Goal: Information Seeking & Learning: Learn about a topic

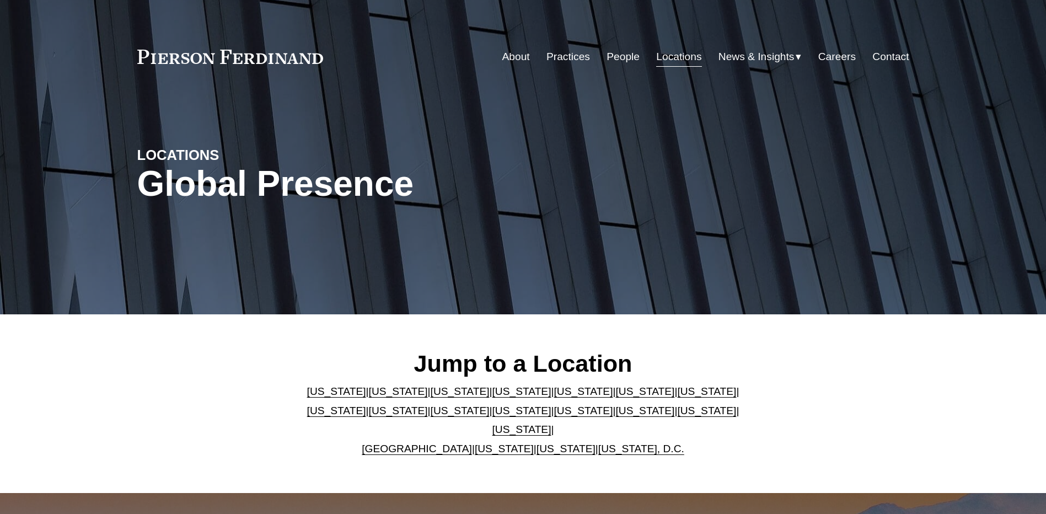
scroll to position [110, 0]
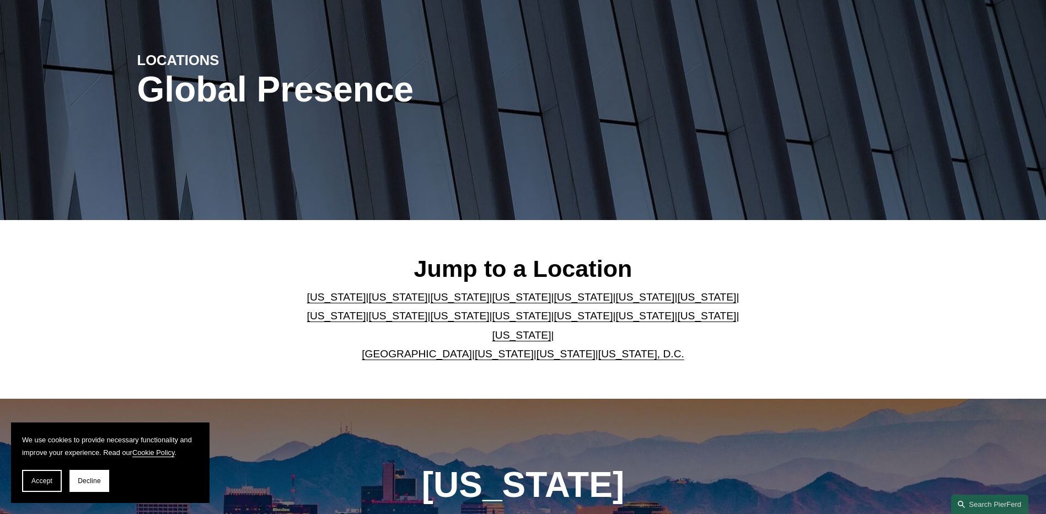
click at [428, 334] on p "Arizona | California | Colorado | Delaware | Florida | Georgia | Illinois | Mas…" at bounding box center [523, 326] width 451 height 76
click at [430, 348] on link "United Kingdom" at bounding box center [417, 354] width 110 height 12
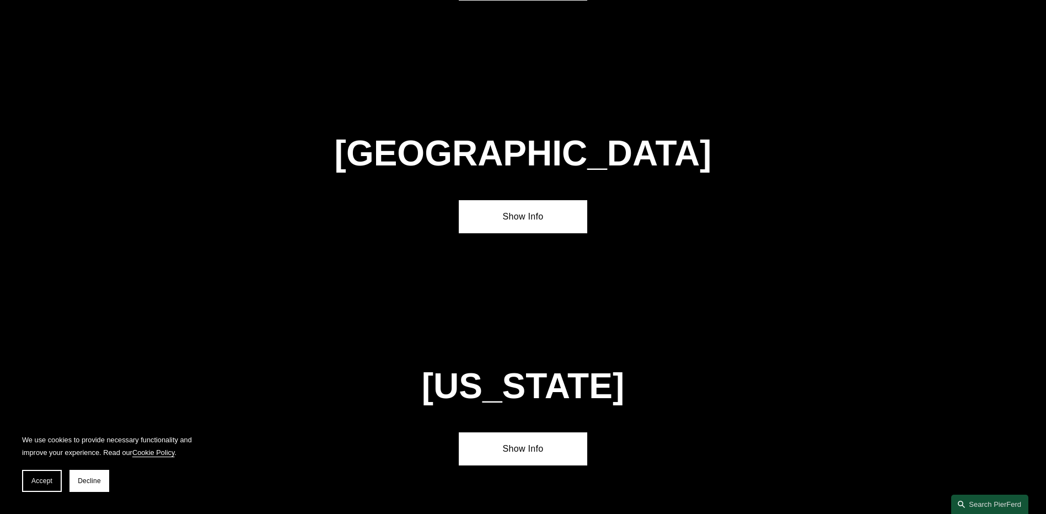
scroll to position [3985, 0]
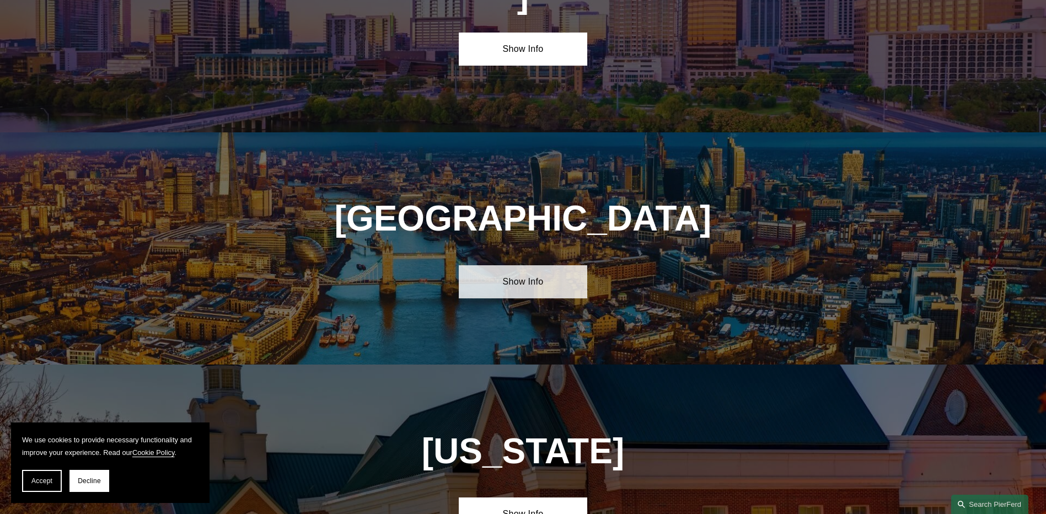
click at [521, 265] on link "Show Info" at bounding box center [523, 281] width 128 height 33
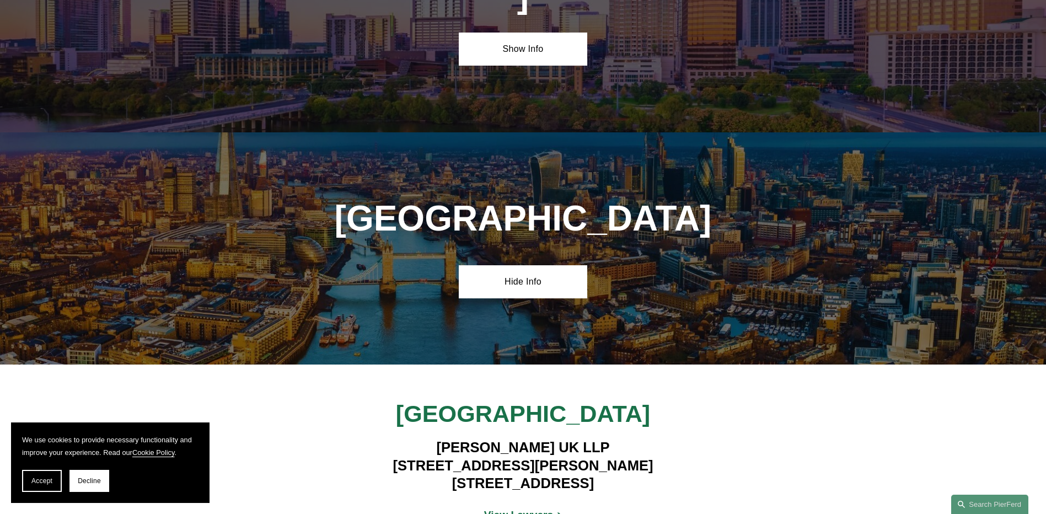
click at [516, 509] on strong "View Lawyers" at bounding box center [518, 515] width 69 height 12
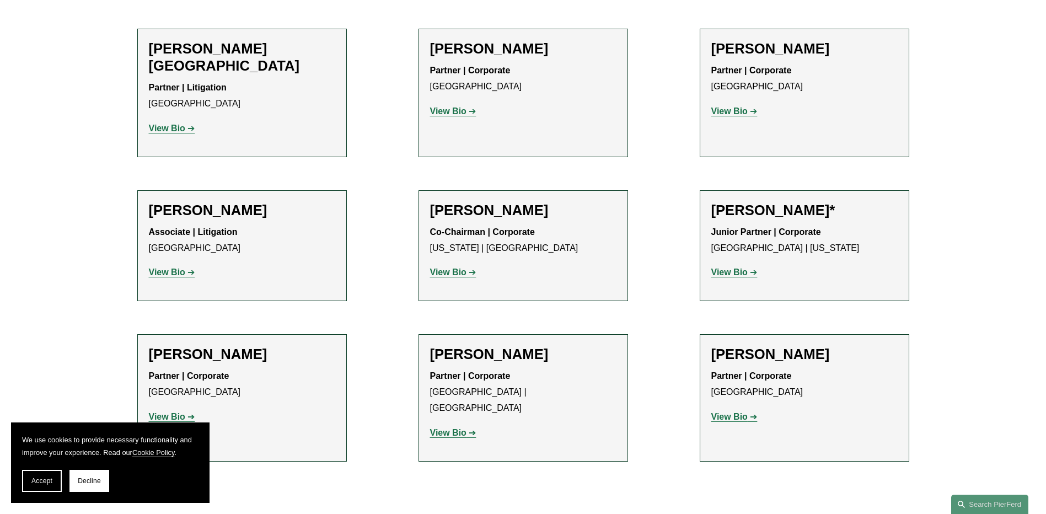
scroll to position [993, 0]
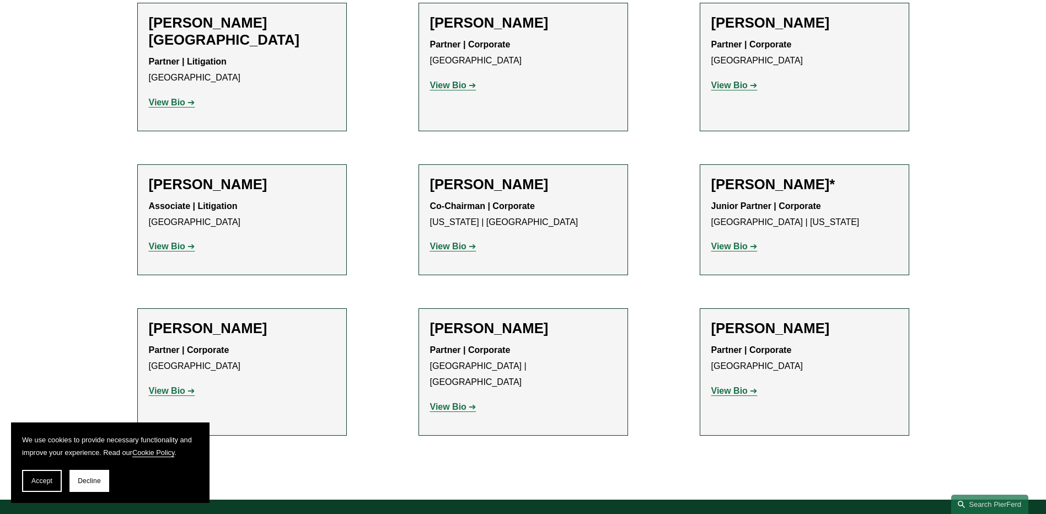
click at [738, 242] on strong "View Bio" at bounding box center [729, 246] width 36 height 9
click at [727, 386] on strong "View Bio" at bounding box center [729, 390] width 36 height 9
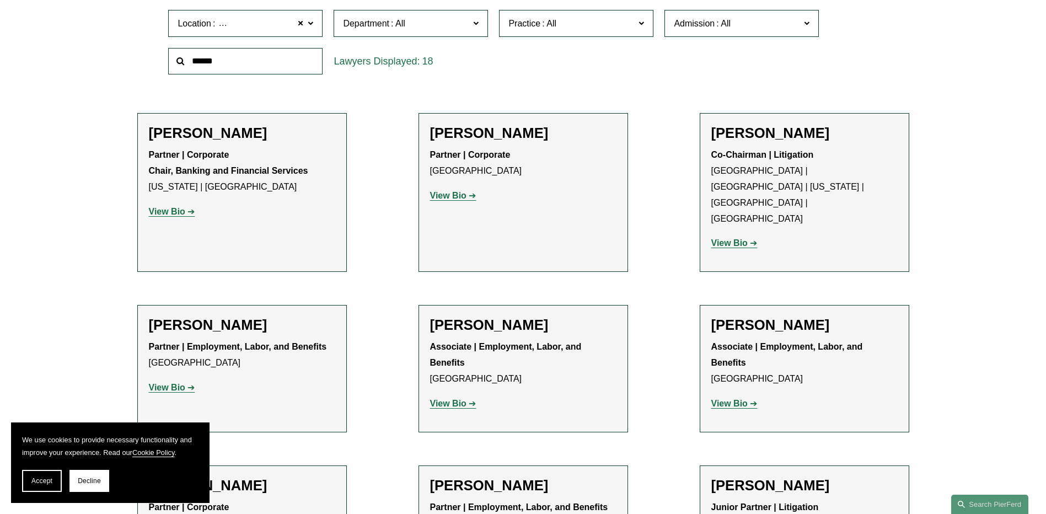
scroll to position [441, 0]
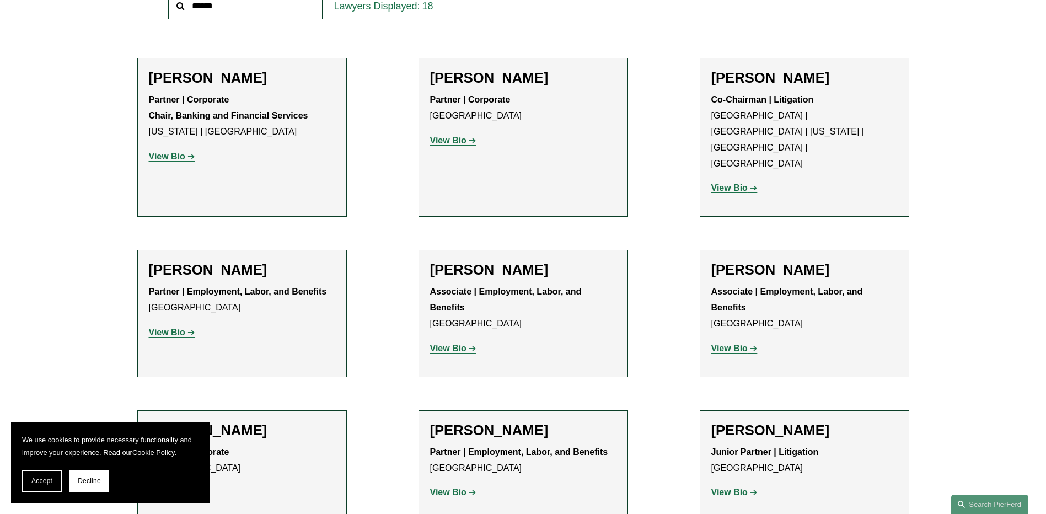
click at [456, 139] on strong "View Bio" at bounding box center [448, 140] width 36 height 9
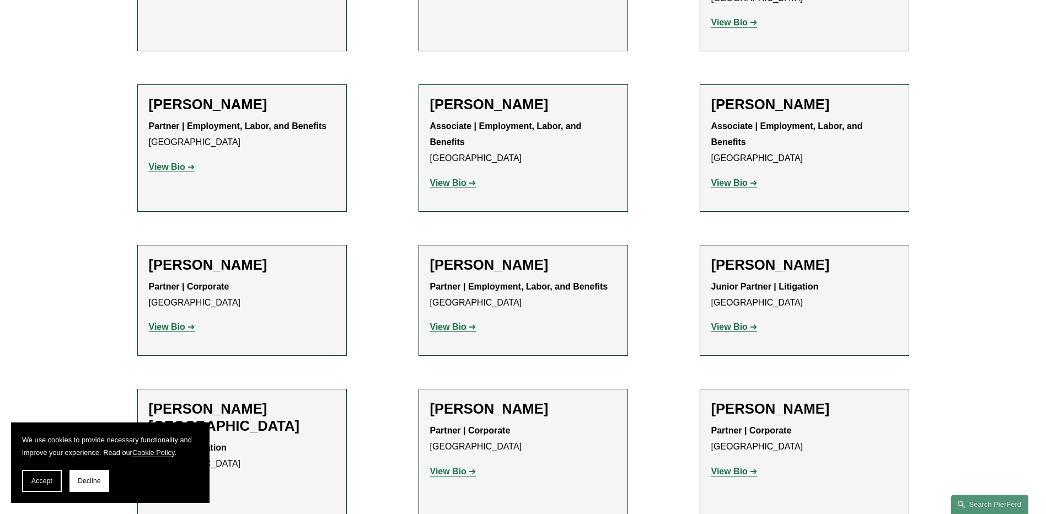
scroll to position [662, 0]
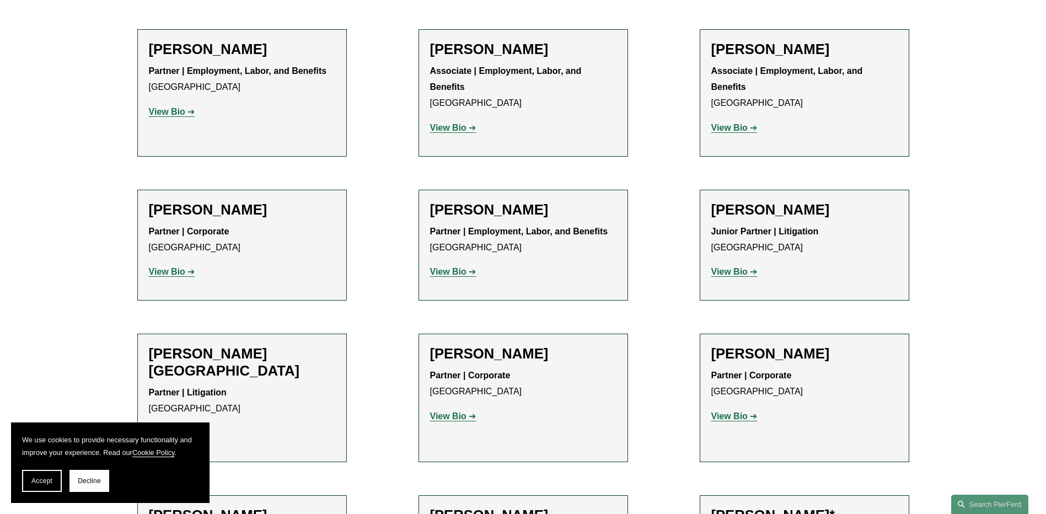
click at [175, 267] on strong "View Bio" at bounding box center [167, 271] width 36 height 9
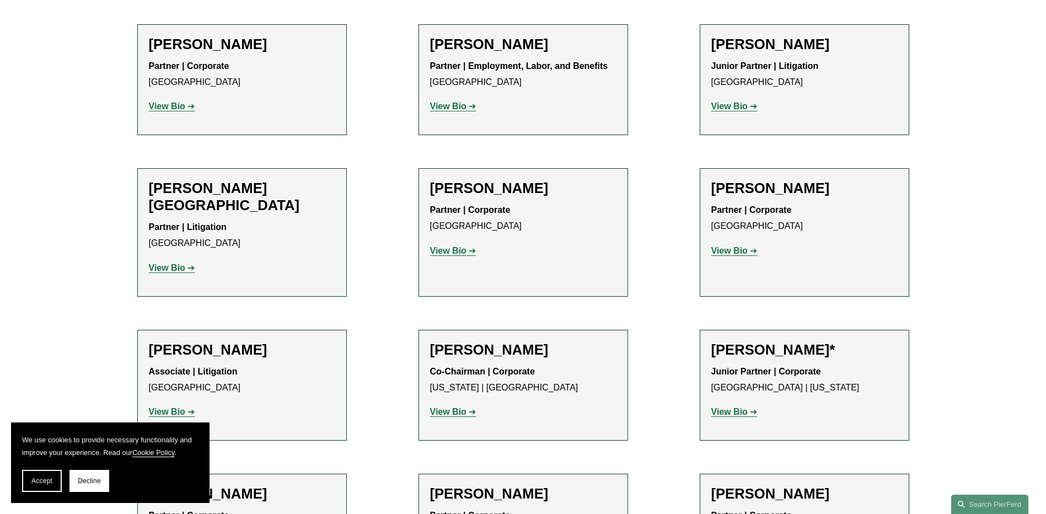
scroll to position [882, 0]
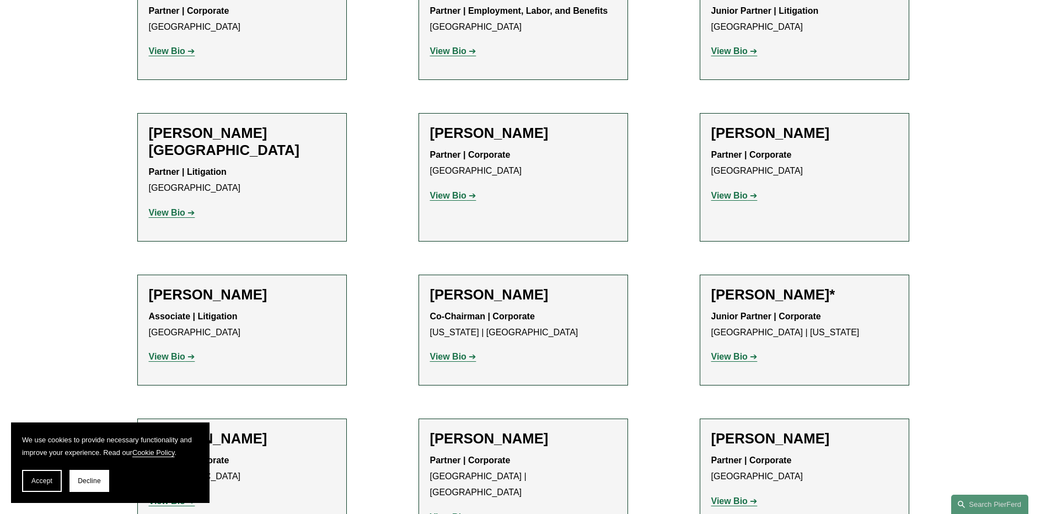
click at [180, 205] on p "View Bio" at bounding box center [242, 213] width 186 height 16
click at [179, 208] on strong "View Bio" at bounding box center [167, 212] width 36 height 9
click at [461, 191] on strong "View Bio" at bounding box center [448, 195] width 36 height 9
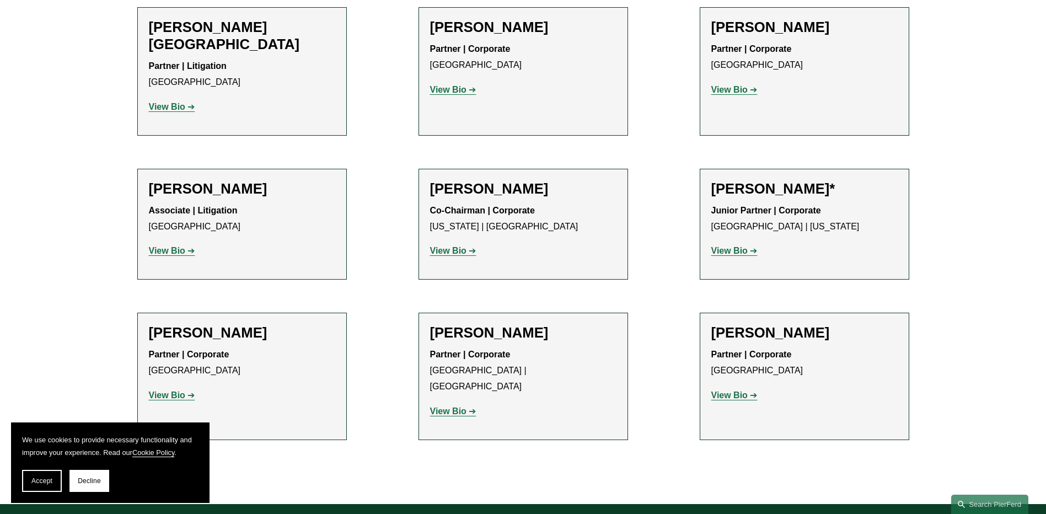
scroll to position [993, 0]
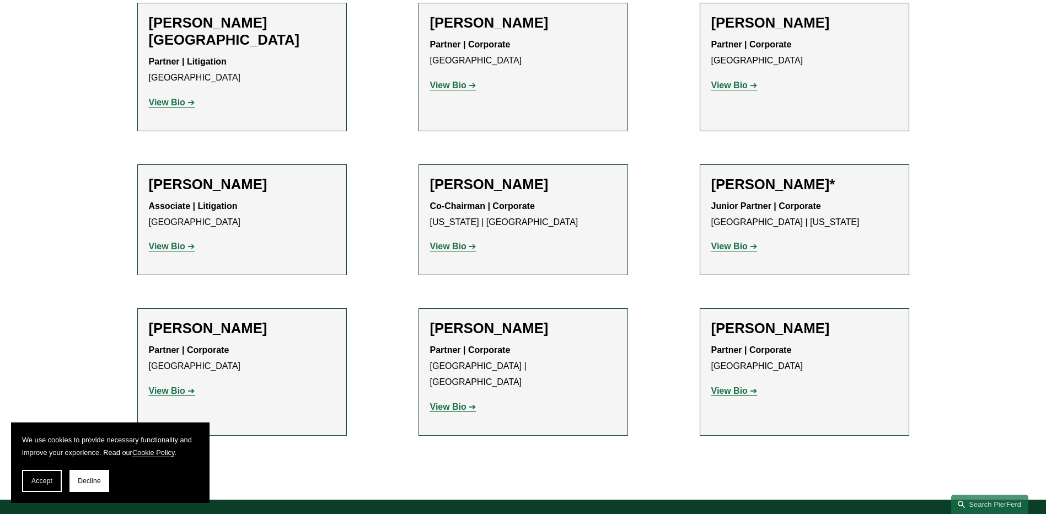
click at [462, 402] on strong "View Bio" at bounding box center [448, 406] width 36 height 9
click at [736, 386] on strong "View Bio" at bounding box center [729, 390] width 36 height 9
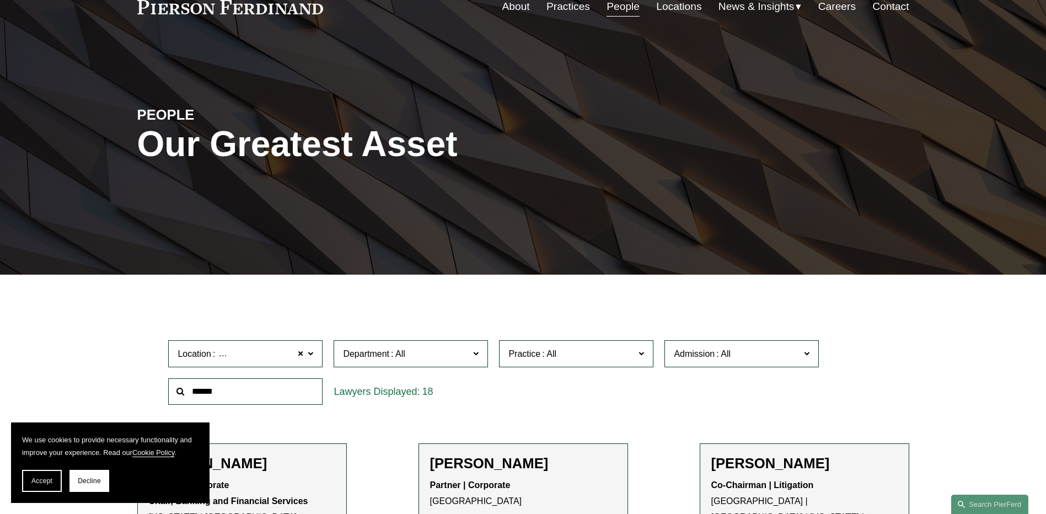
scroll to position [55, 0]
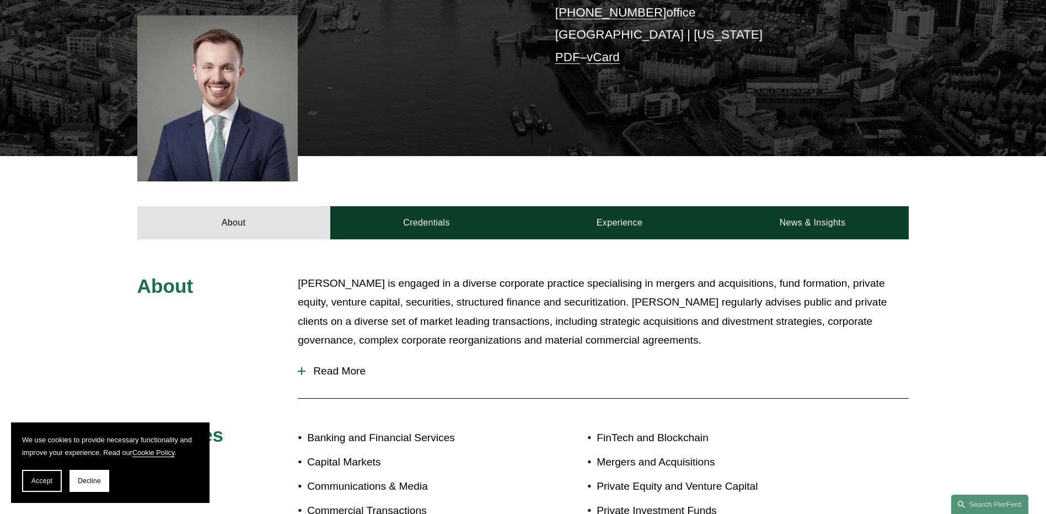
scroll to position [276, 0]
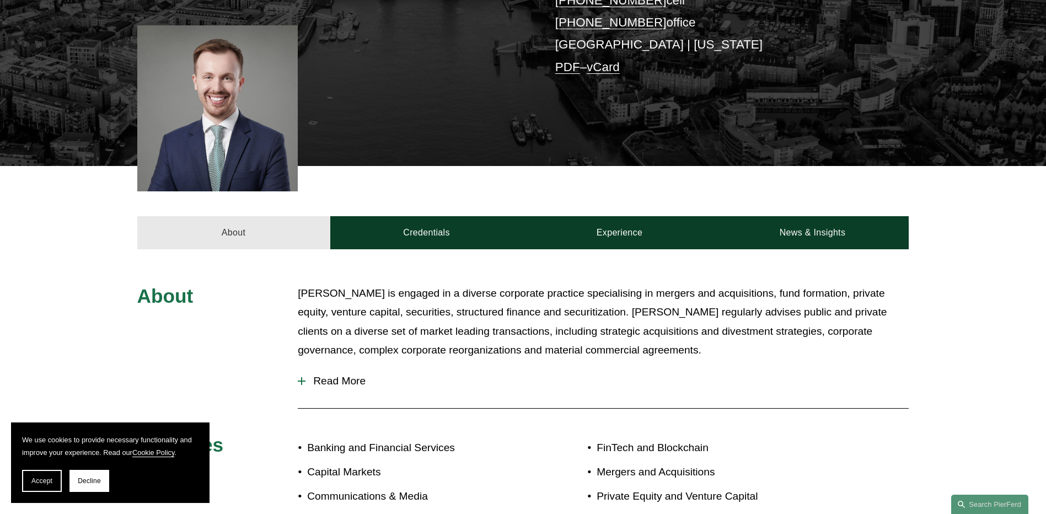
click at [251, 229] on link "About" at bounding box center [233, 232] width 193 height 33
click at [247, 229] on link "About" at bounding box center [233, 232] width 193 height 33
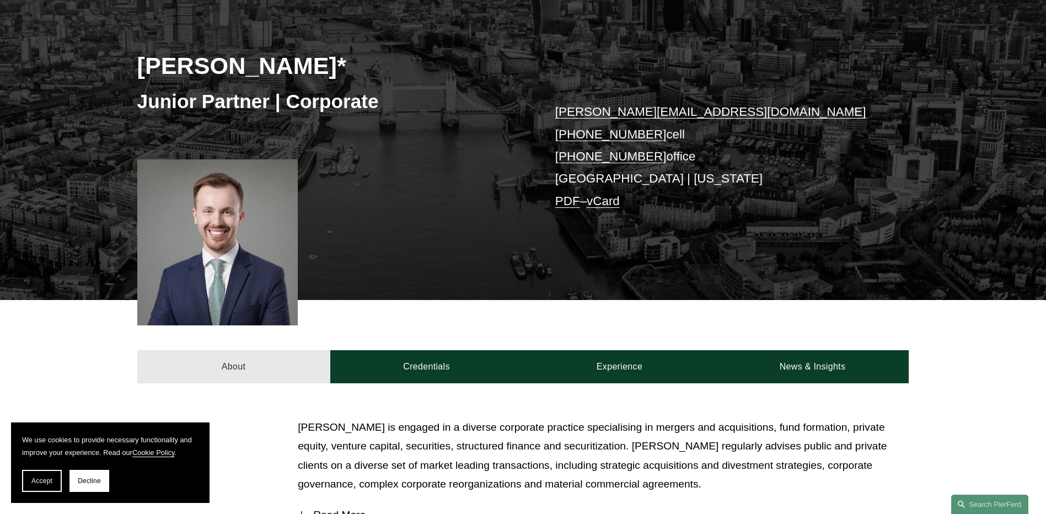
scroll to position [110, 0]
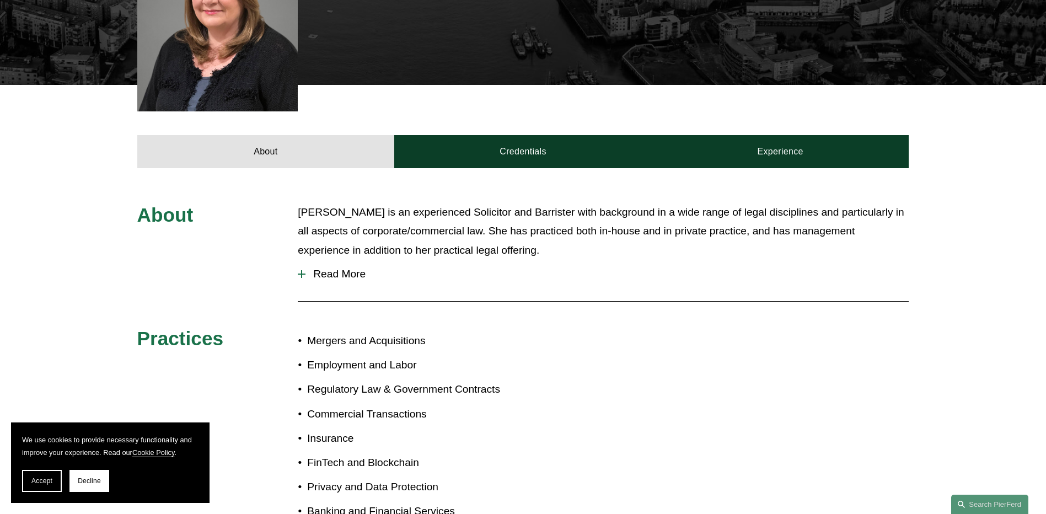
scroll to position [386, 0]
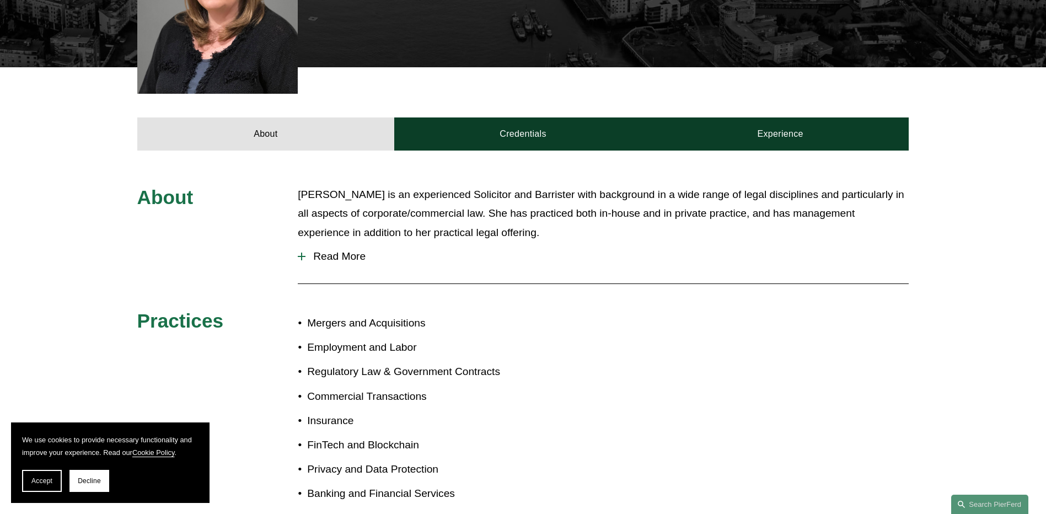
click at [341, 250] on span "Read More" at bounding box center [606, 256] width 603 height 12
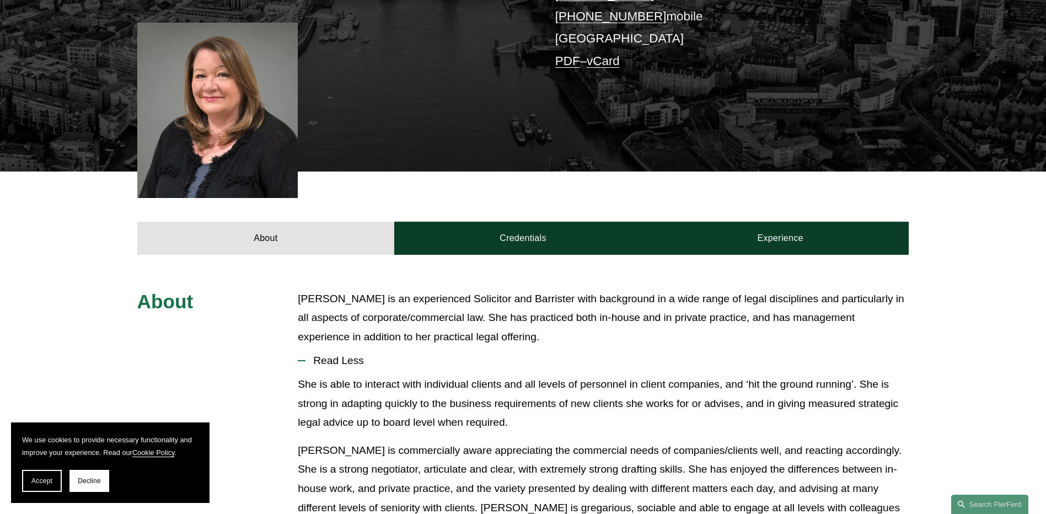
scroll to position [221, 0]
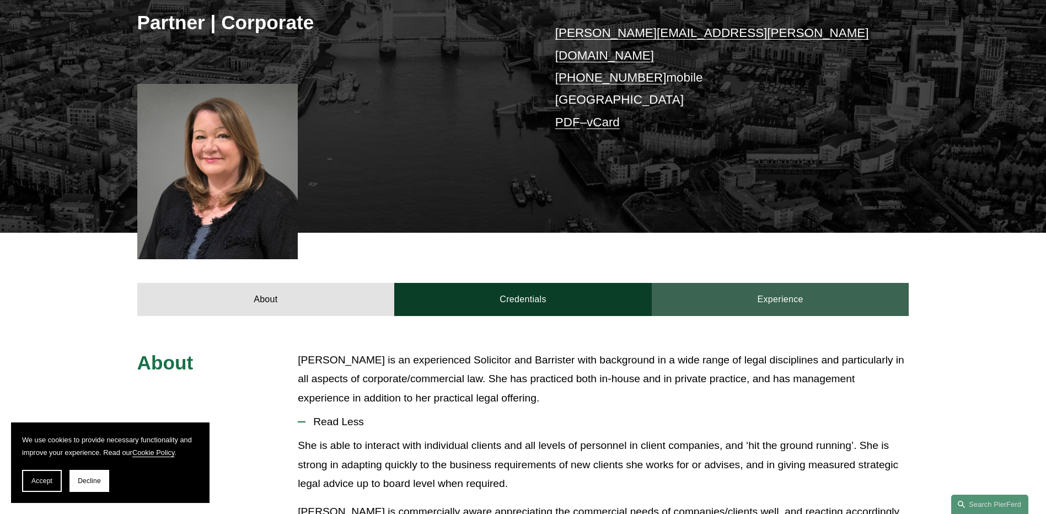
click at [735, 287] on link "Experience" at bounding box center [781, 299] width 258 height 33
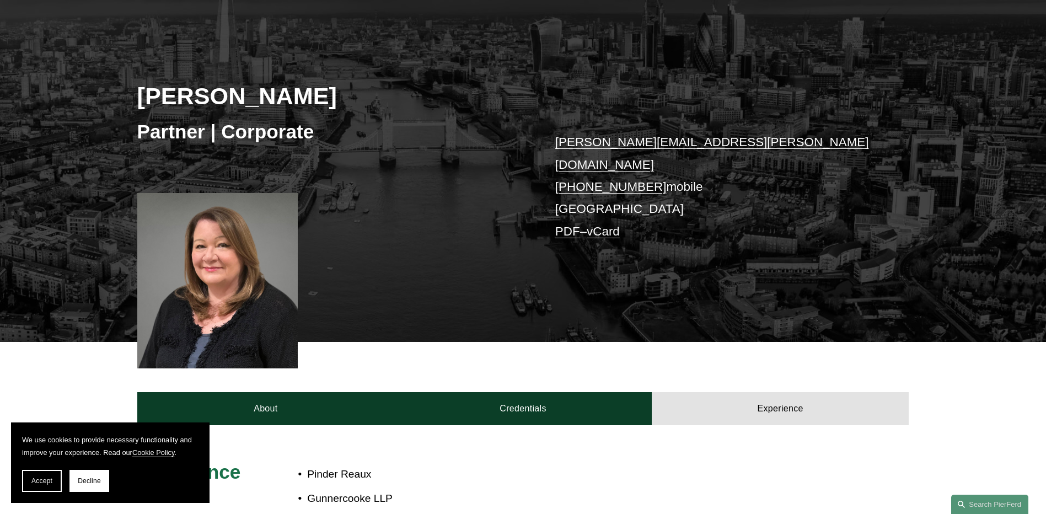
scroll to position [110, 0]
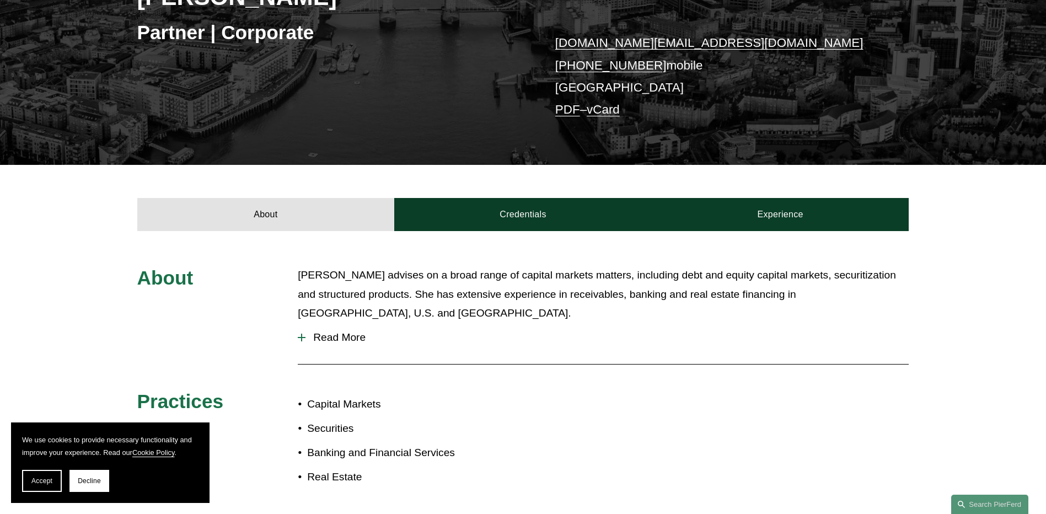
scroll to position [207, 0]
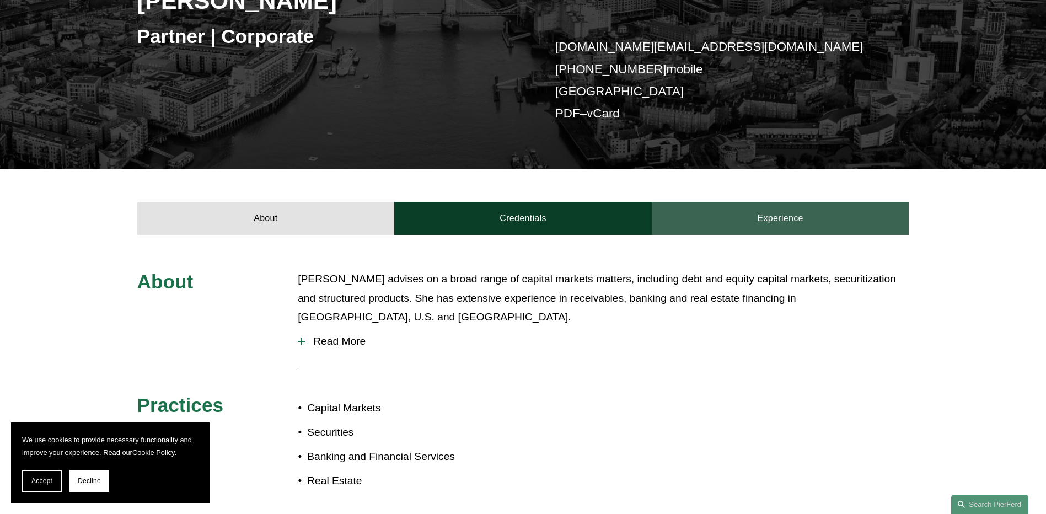
click at [796, 224] on link "Experience" at bounding box center [781, 218] width 258 height 33
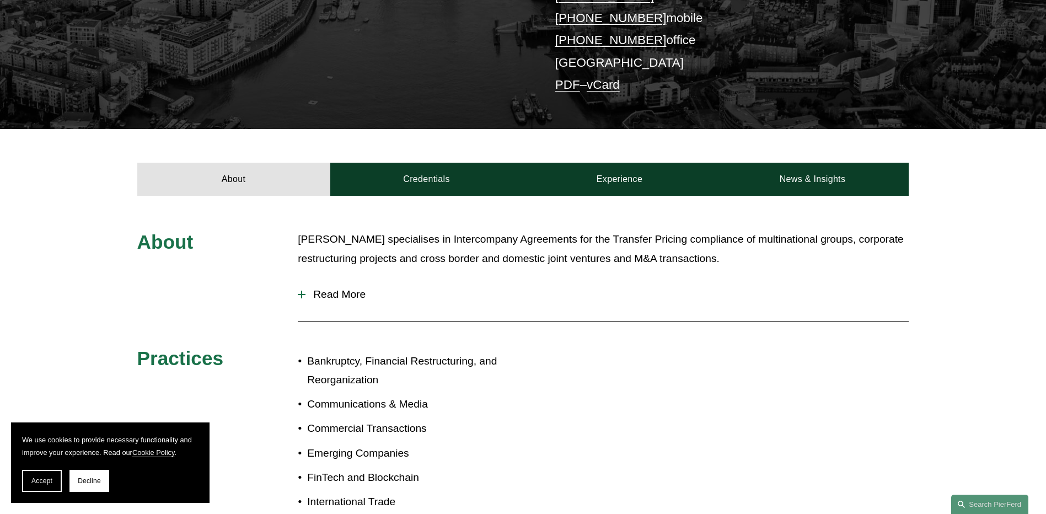
scroll to position [221, 0]
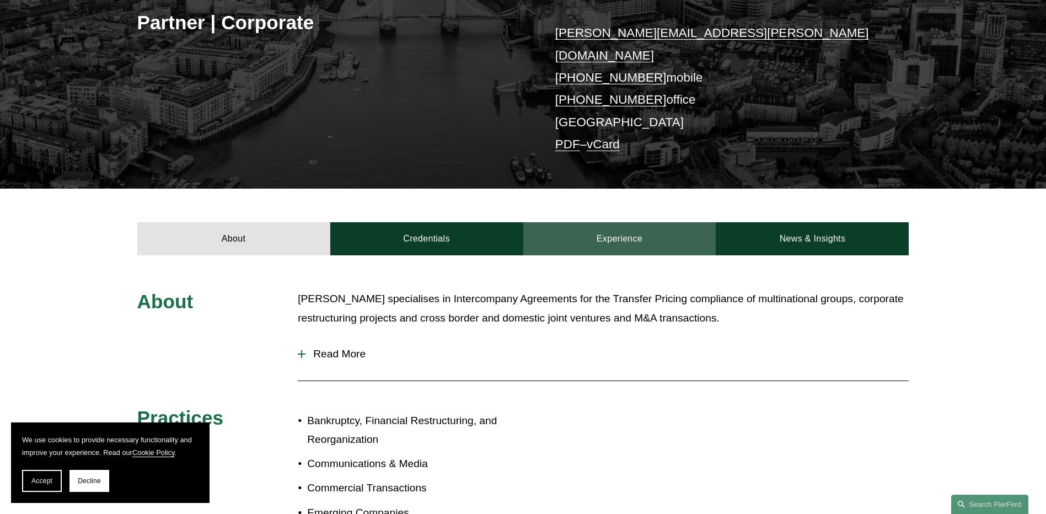
click at [585, 231] on link "Experience" at bounding box center [619, 238] width 193 height 33
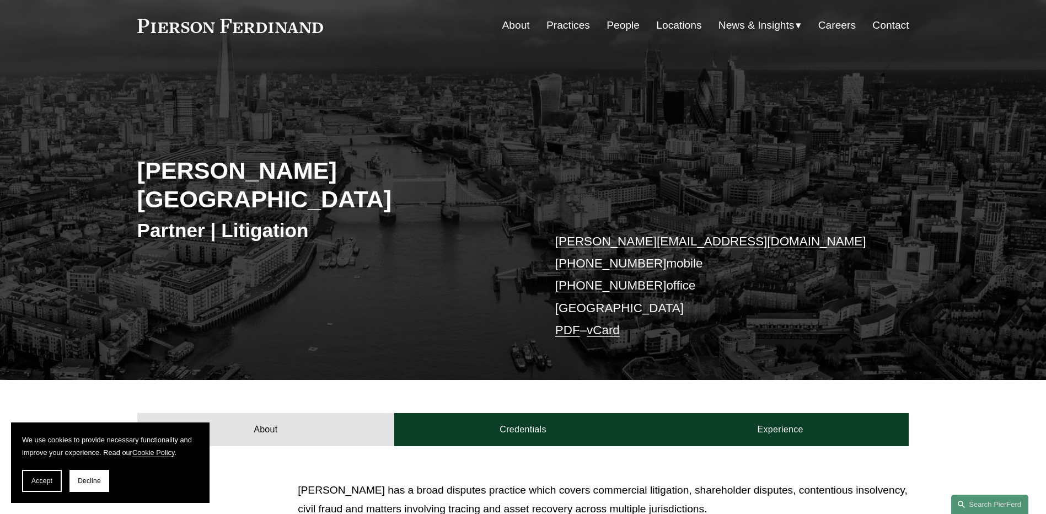
scroll to position [55, 0]
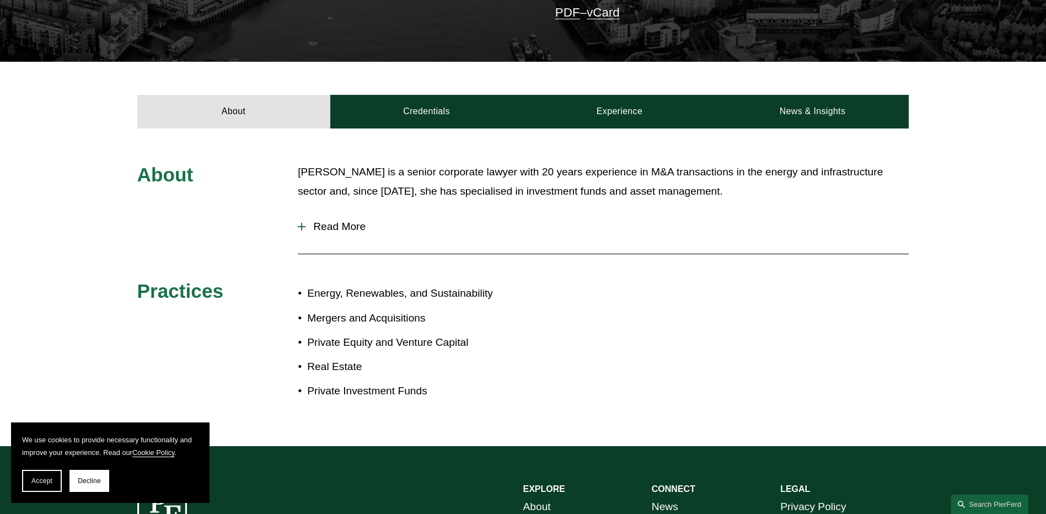
scroll to position [331, 0]
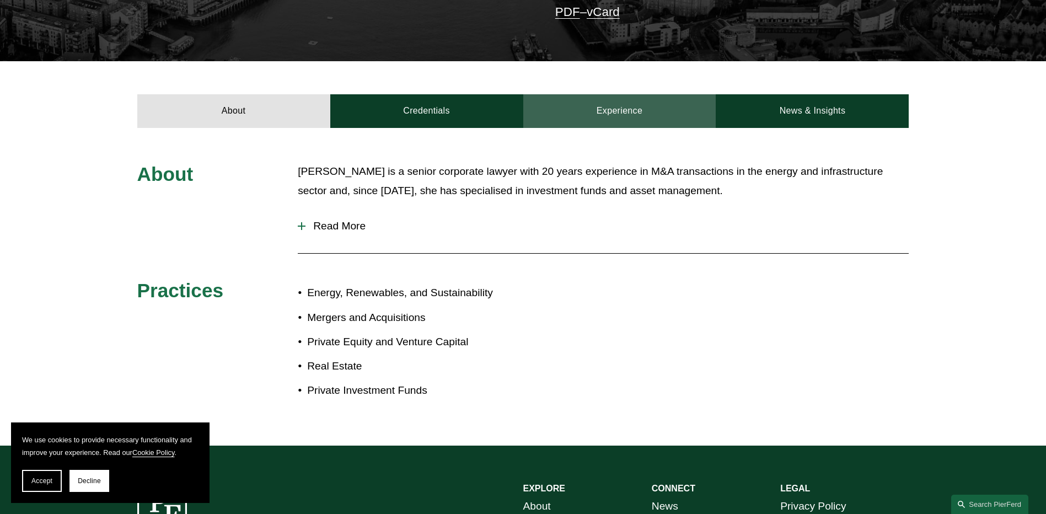
click at [632, 114] on link "Experience" at bounding box center [619, 110] width 193 height 33
